Goal: Information Seeking & Learning: Learn about a topic

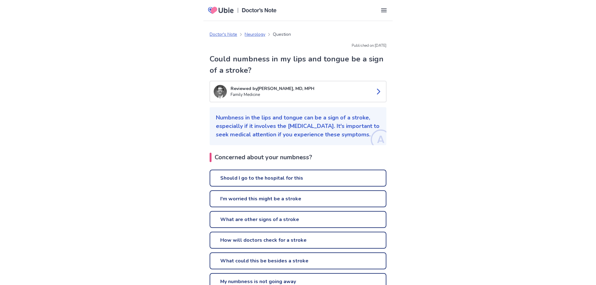
click at [295, 123] on p "Numbness in the lips and tongue can be a sign of a stroke, especially if it inv…" at bounding box center [298, 125] width 164 height 25
click at [280, 170] on link "Should I go to the hospital for this" at bounding box center [298, 177] width 177 height 17
click at [261, 216] on link "What are other signs of a stroke" at bounding box center [298, 219] width 177 height 17
